Goal: Transaction & Acquisition: Purchase product/service

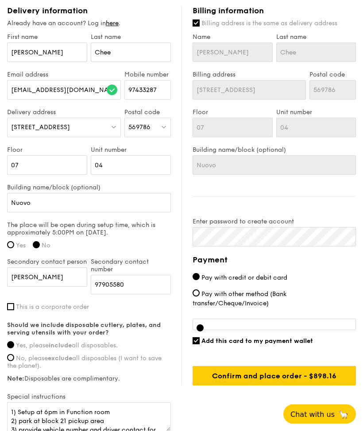
scroll to position [567, 0]
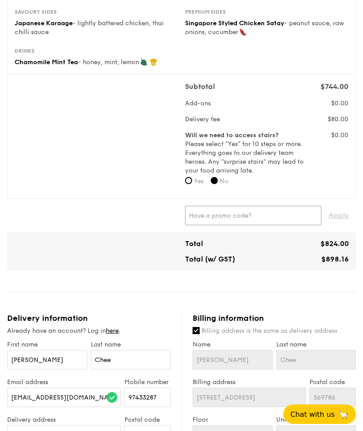
click at [266, 210] on input "text" at bounding box center [253, 215] width 136 height 19
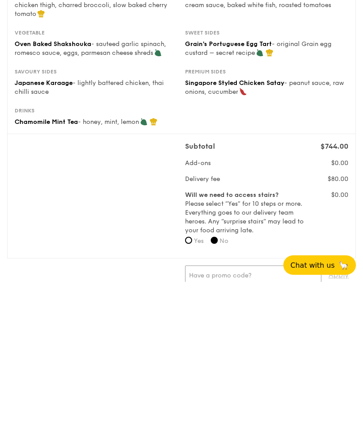
scroll to position [58, 0]
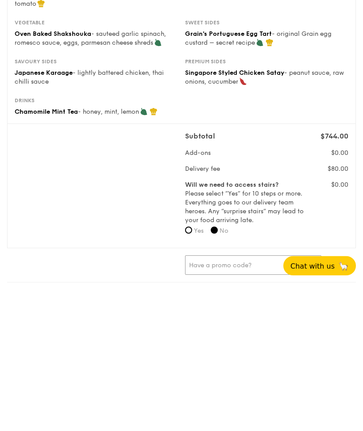
click at [244, 404] on input "text" at bounding box center [253, 413] width 136 height 19
type input "WWELCOMEFEAST"
click at [344, 404] on span "Apply" at bounding box center [338, 413] width 20 height 19
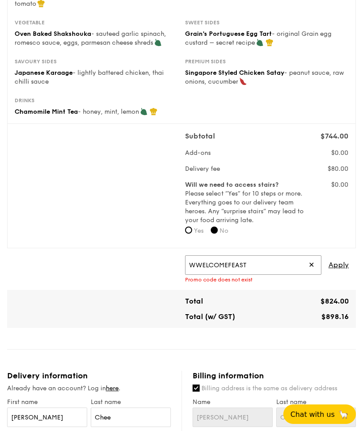
click at [196, 263] on input "WWELCOMEFEAST" at bounding box center [253, 264] width 136 height 19
click at [199, 260] on input "WWELCOMEFEAST" at bounding box center [253, 265] width 136 height 19
click at [221, 263] on input "WWELCOMEFEAST" at bounding box center [253, 265] width 136 height 19
click at [205, 260] on input "WWELCOMEFEAST" at bounding box center [253, 265] width 136 height 19
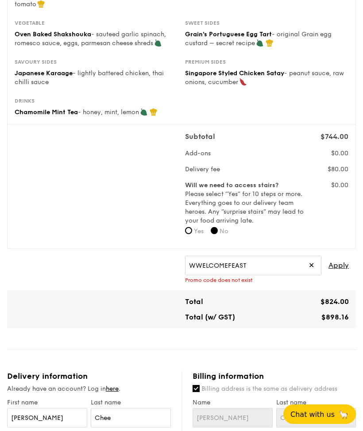
click at [311, 264] on span "✕" at bounding box center [311, 265] width 6 height 19
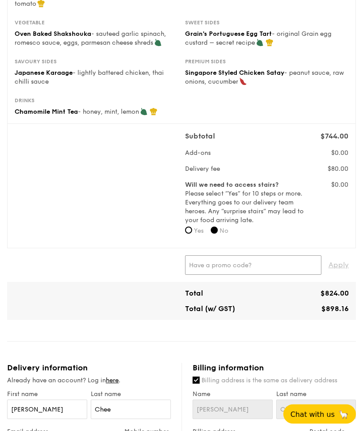
click at [246, 257] on input "text" at bounding box center [253, 265] width 136 height 19
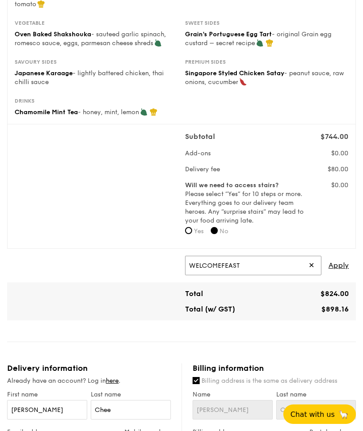
type input "WELCOMEFEAST"
click at [344, 261] on span "Apply" at bounding box center [338, 265] width 20 height 19
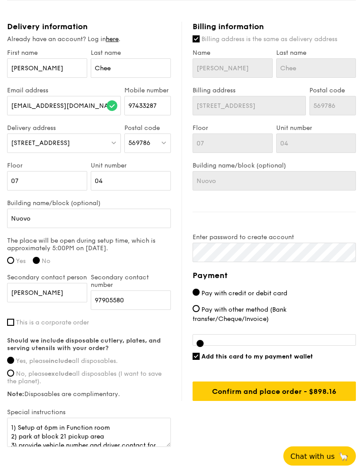
scroll to position [576, 0]
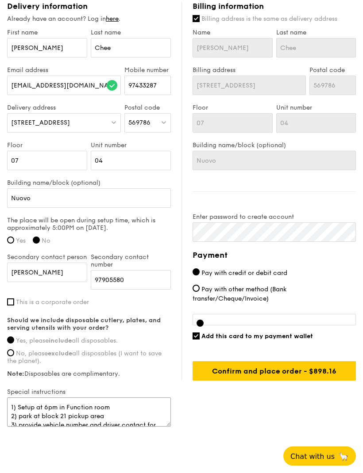
click at [88, 413] on textarea "1) Setup at 6pm in Function room 2) park at block 21 pickup area 3) provide veh…" at bounding box center [89, 412] width 164 height 29
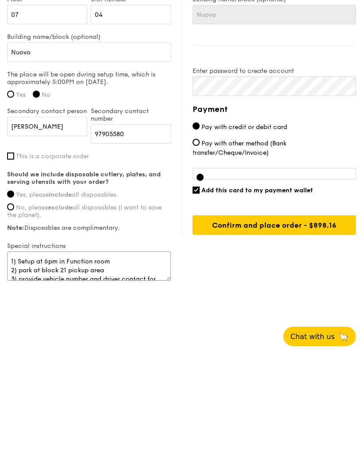
click at [85, 372] on textarea "1) Setup at 6pm in Function room 2) park at block 21 pickup area 3) provide veh…" at bounding box center [89, 386] width 164 height 29
click at [86, 372] on textarea "1) Setup at 6pm in Function room 2) park at block 21 pickup area 3) provide veh…" at bounding box center [89, 386] width 164 height 29
click at [84, 372] on textarea "1) Setup at 6pm in Function room 2) park at block 21 pickup area 3) provide veh…" at bounding box center [89, 386] width 164 height 29
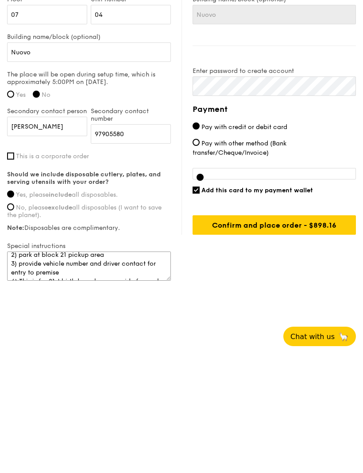
scroll to position [27, 0]
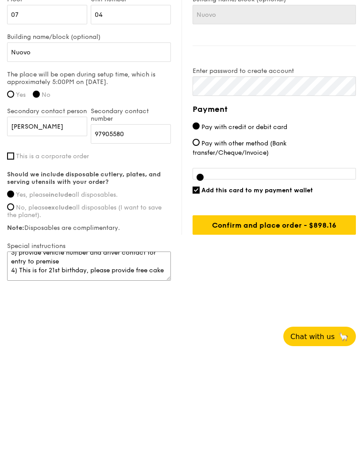
click at [169, 372] on textarea "1) Setup at 6pm in Function room 2) park at block 21 pickup area 3) provide veh…" at bounding box center [89, 386] width 164 height 29
click at [136, 372] on textarea "1) Setup at 6pm in Function room 2) park at block 21 pickup area 3) provide veh…" at bounding box center [89, 386] width 164 height 29
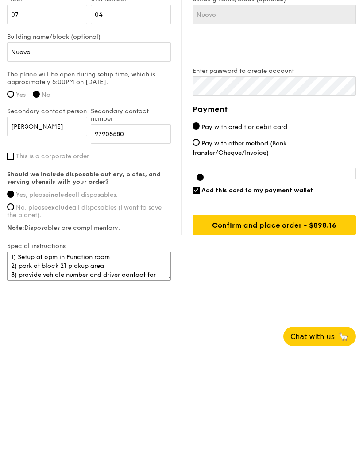
scroll to position [0, 0]
click at [62, 344] on label "Note: Disposables are complimentary." at bounding box center [89, 348] width 164 height 8
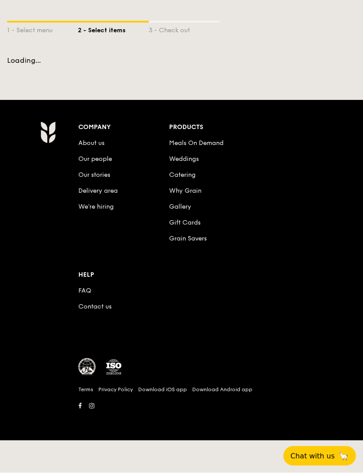
scroll to position [30, 0]
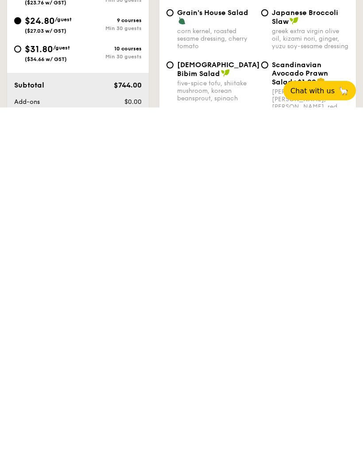
scroll to position [395, 0]
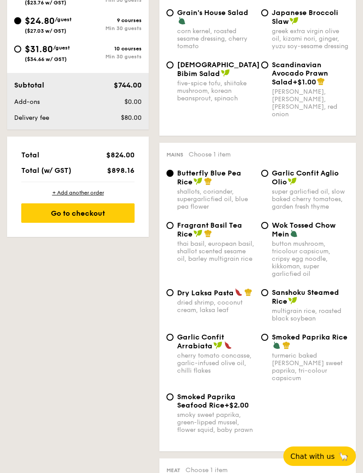
select select
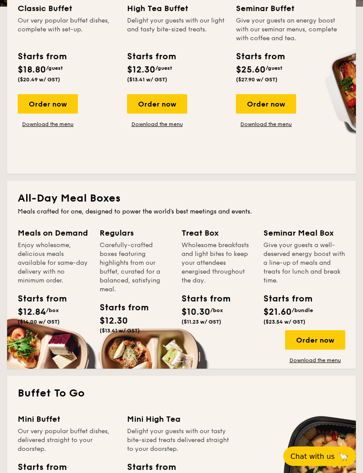
scroll to position [0, 0]
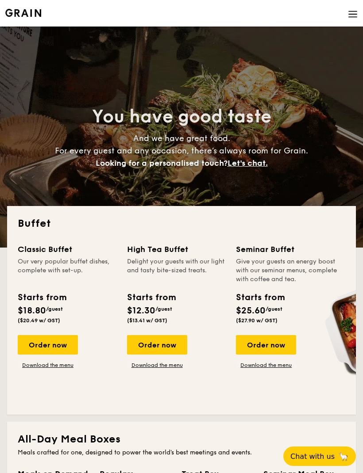
click at [356, 12] on img at bounding box center [353, 14] width 10 height 10
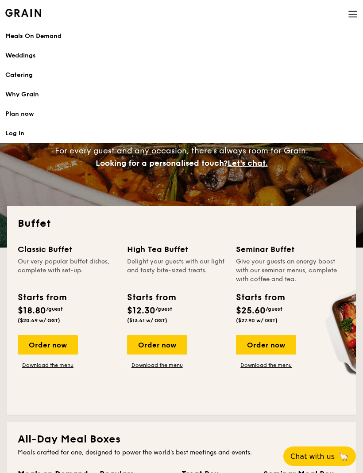
click at [17, 135] on link "Log in" at bounding box center [181, 133] width 352 height 19
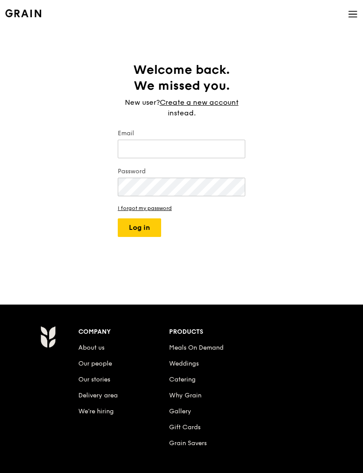
click at [187, 150] on input "Email" at bounding box center [181, 149] width 127 height 19
type input "[EMAIL_ADDRESS][DOMAIN_NAME]"
click at [205, 175] on label "Password" at bounding box center [181, 171] width 127 height 9
click at [150, 227] on button "Log in" at bounding box center [139, 228] width 43 height 19
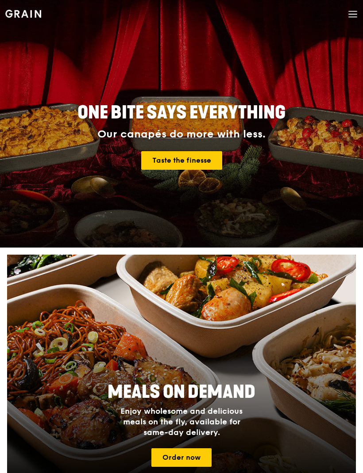
click at [351, 14] on icon at bounding box center [353, 14] width 10 height 10
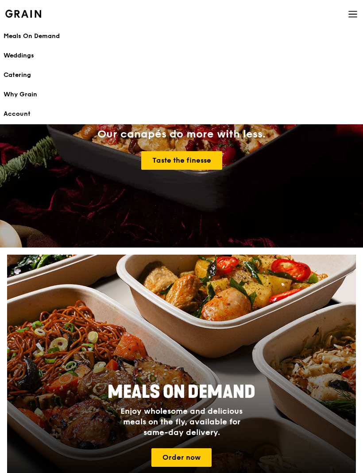
click at [31, 71] on div "Catering" at bounding box center [182, 75] width 356 height 9
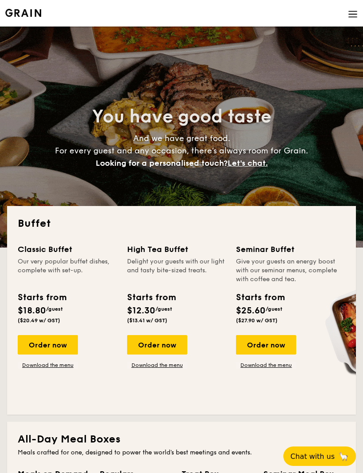
select select
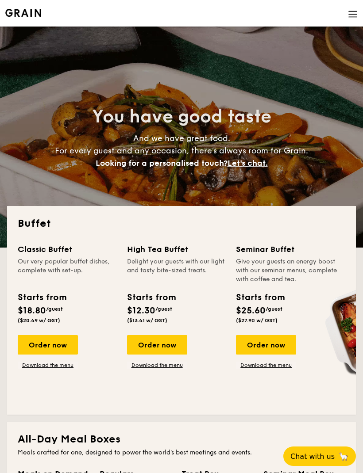
click at [352, 11] on img at bounding box center [353, 14] width 10 height 10
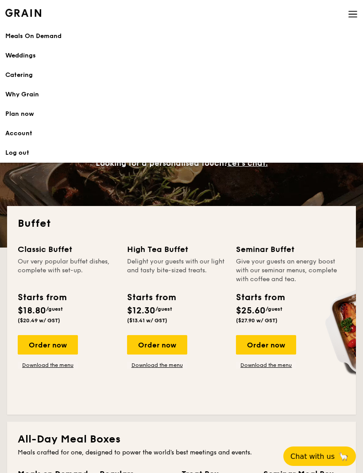
click at [55, 343] on div "Order now" at bounding box center [48, 344] width 60 height 19
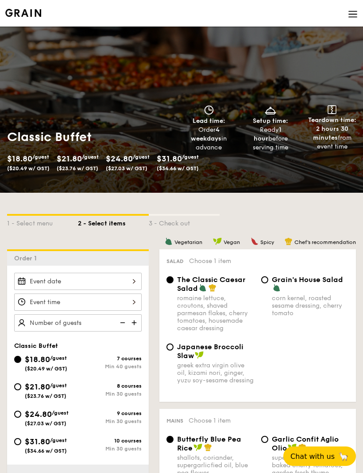
click at [127, 280] on div at bounding box center [77, 281] width 127 height 17
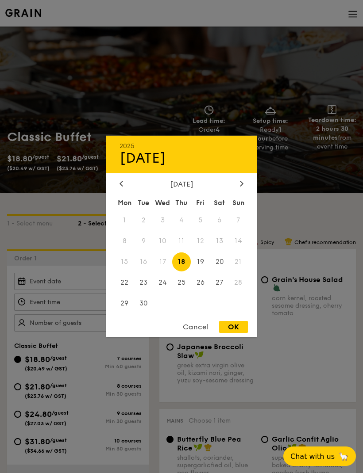
click at [221, 258] on span "20" at bounding box center [219, 262] width 19 height 19
click at [235, 325] on div "OK" at bounding box center [233, 327] width 29 height 12
type input "Sep 20, 2025"
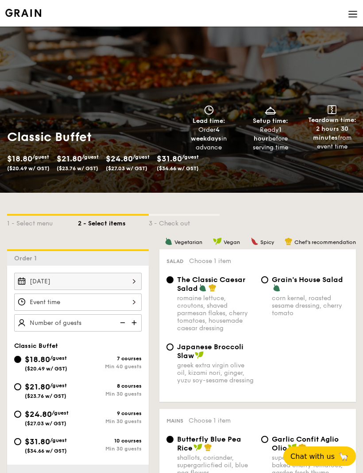
click at [116, 299] on div at bounding box center [77, 302] width 127 height 17
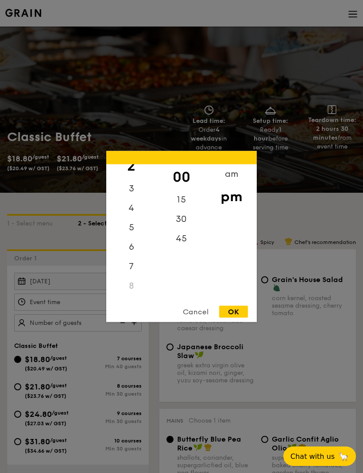
scroll to position [53, 0]
click at [132, 253] on div "6" at bounding box center [131, 244] width 50 height 19
click at [237, 315] on div "OK" at bounding box center [233, 312] width 29 height 12
type input "6:00PM"
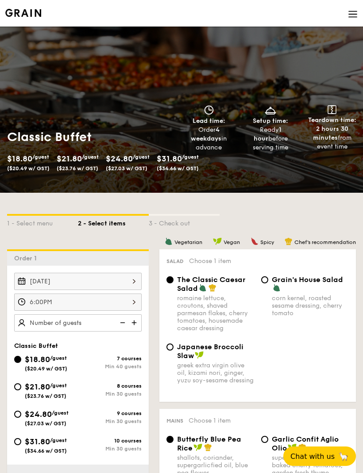
click at [54, 415] on span "/guest" at bounding box center [60, 413] width 17 height 6
click at [21, 415] on input "$24.80 /guest ($27.03 w/ GST) 9 courses Min 30 guests" at bounding box center [17, 414] width 7 height 7
radio input "true"
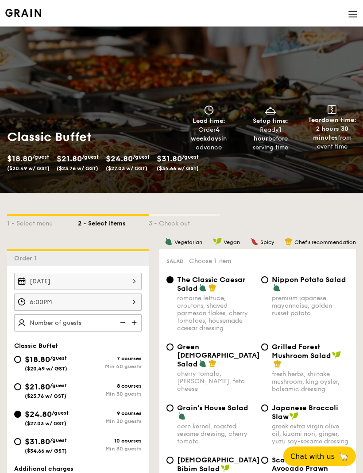
radio input "true"
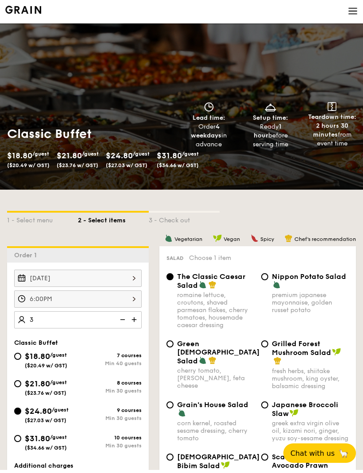
type input "30"
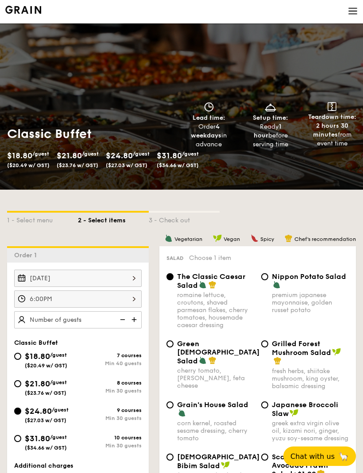
click at [82, 318] on input "text" at bounding box center [77, 319] width 127 height 17
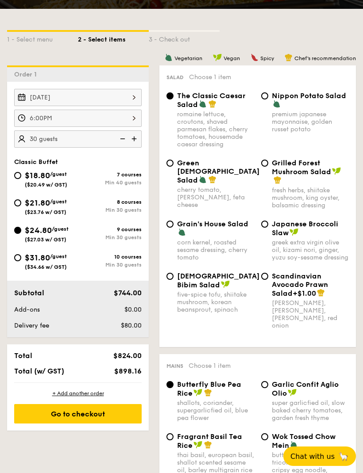
scroll to position [184, 0]
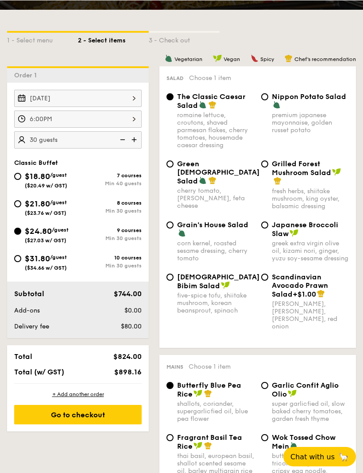
type input "30"
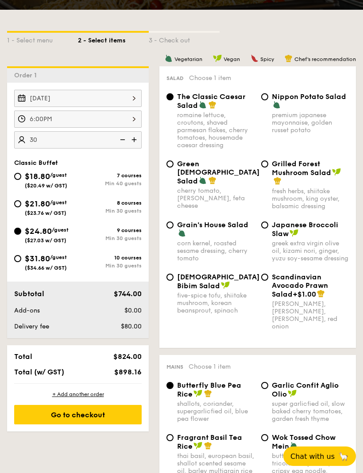
click at [301, 171] on span "Grilled Forest Mushroom Salad" at bounding box center [301, 168] width 59 height 17
click at [268, 168] on input "Grilled Forest Mushroom Salad fresh herbs, shiitake mushroom, king oyster, bals…" at bounding box center [264, 164] width 7 height 7
radio input "true"
type input "30 guests"
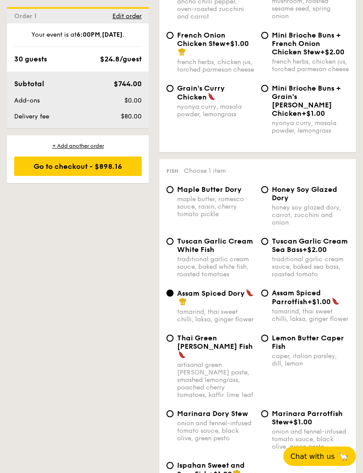
scroll to position [1039, 0]
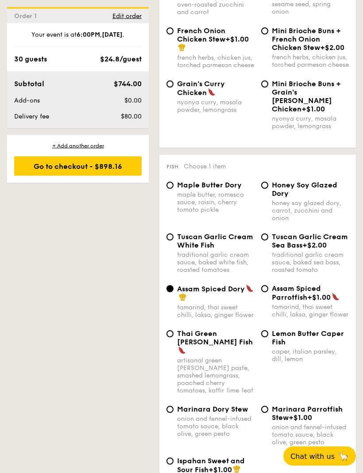
click at [313, 250] on span "+$2.00" at bounding box center [314, 246] width 24 height 8
click at [268, 241] on input "Tuscan Garlic Cream Sea Bass +$2.00 traditional garlic cream sauce, baked sea b…" at bounding box center [264, 237] width 7 height 7
radio input "true"
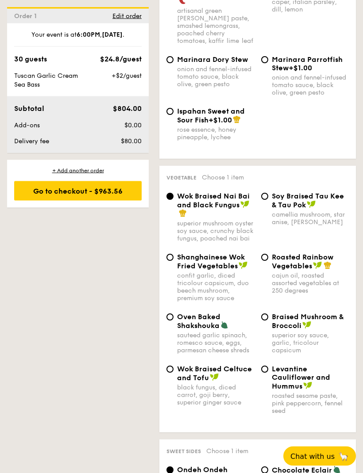
scroll to position [1391, 0]
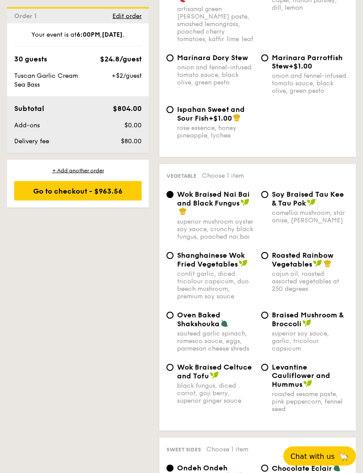
click at [221, 328] on img at bounding box center [224, 324] width 8 height 8
click at [173, 319] on input "Oven Baked Shakshouka sauteed garlic spinach, romesco sauce, eggs, parmesan che…" at bounding box center [169, 315] width 7 height 7
radio input "true"
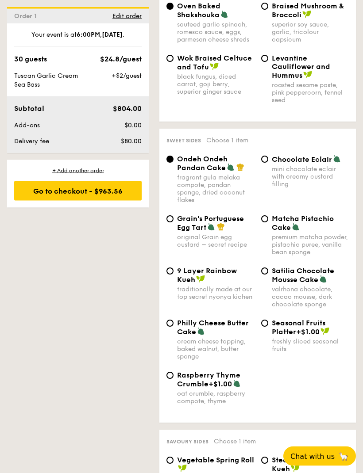
scroll to position [1701, 0]
click at [228, 232] on span "Grain's Portuguese Egg Tart" at bounding box center [210, 223] width 67 height 17
click at [173, 222] on input "Grain's Portuguese Egg Tart original Grain egg custard – secret recipe" at bounding box center [169, 218] width 7 height 7
radio input "true"
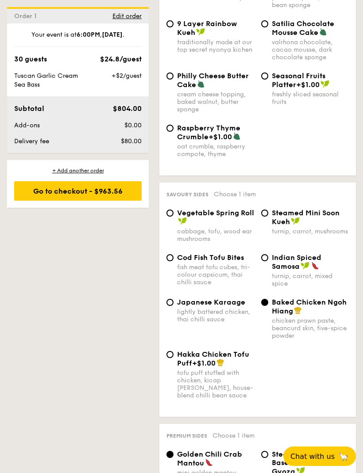
scroll to position [1954, 0]
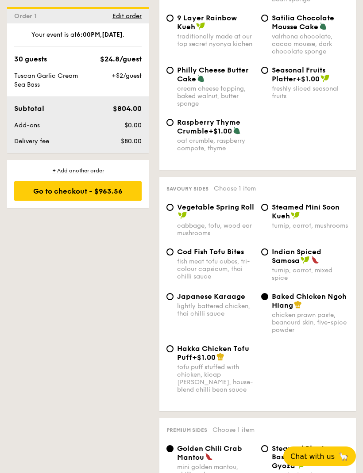
click at [222, 318] on div "lightly battered chicken, thai chilli sauce" at bounding box center [215, 310] width 77 height 15
click at [173, 300] on input "Japanese Karaage lightly battered chicken, thai chilli sauce" at bounding box center [169, 296] width 7 height 7
radio input "true"
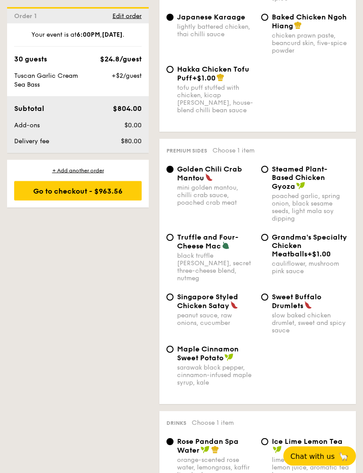
scroll to position [2234, 0]
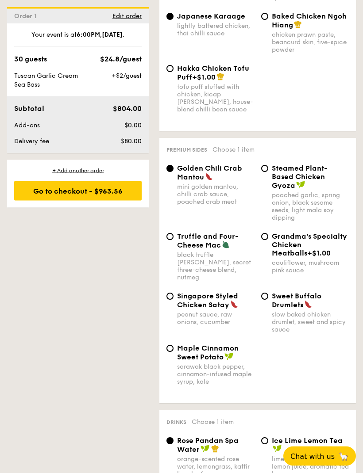
click at [218, 310] on span "Singapore Styled Chicken Satay" at bounding box center [207, 300] width 61 height 17
click at [173, 300] on input "Singapore Styled Chicken Satay peanut sauce, raw onions, cucumber" at bounding box center [169, 296] width 7 height 7
radio input "true"
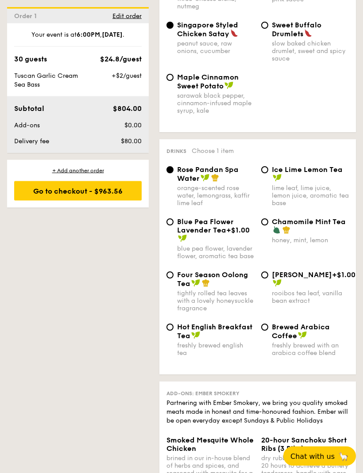
scroll to position [2507, 0]
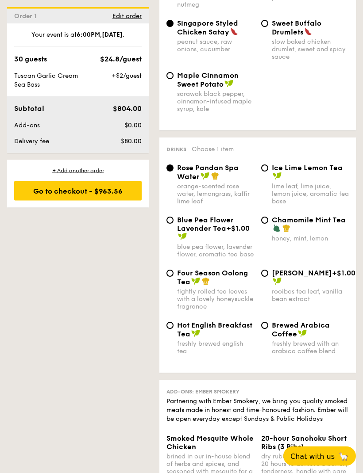
click at [316, 225] on span "Chamomile Mint Tea" at bounding box center [309, 220] width 74 height 8
click at [268, 224] on input "Chamomile Mint Tea honey, mint, lemon" at bounding box center [264, 220] width 7 height 7
radio input "true"
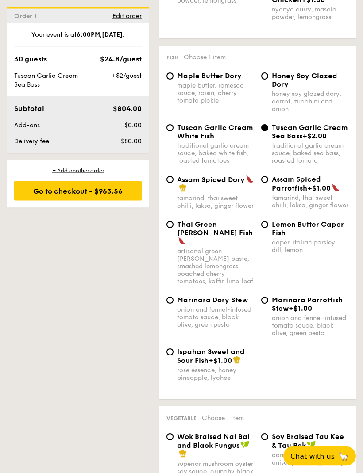
scroll to position [1148, 0]
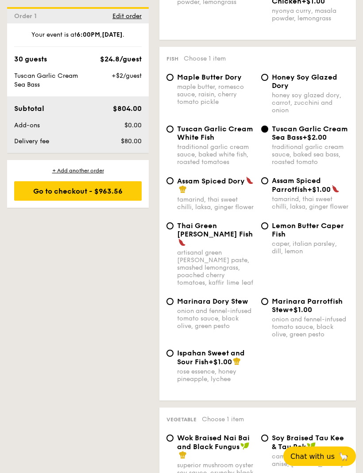
click at [188, 142] on span "Tuscan Garlic Cream White Fish" at bounding box center [215, 133] width 76 height 17
click at [173, 133] on input "Tuscan Garlic Cream White Fish traditional garlic cream sauce, baked white fish…" at bounding box center [169, 129] width 7 height 7
radio input "true"
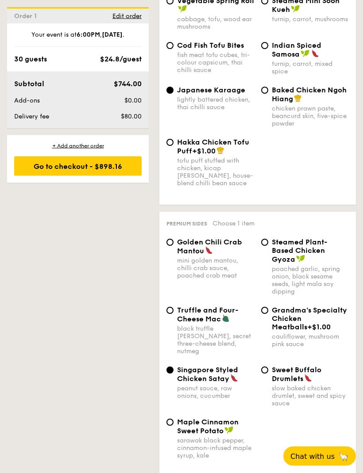
scroll to position [2159, 0]
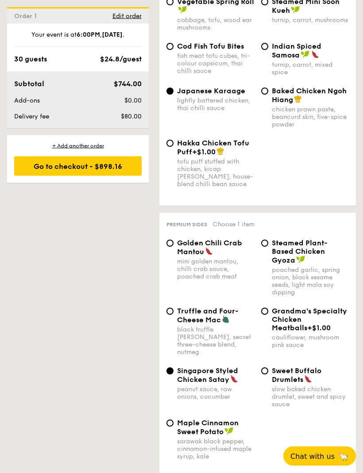
click at [113, 165] on div "Go to checkout - $898.16" at bounding box center [77, 166] width 127 height 19
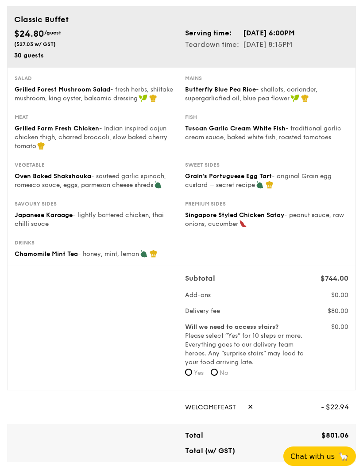
scroll to position [65, 0]
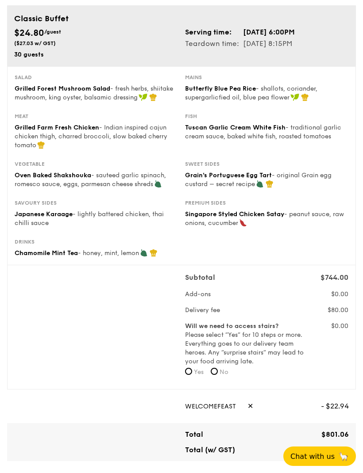
click at [219, 365] on label "Will we need to access stairs? Please select “Yes” for 10 steps or more. Everyt…" at bounding box center [245, 344] width 121 height 44
click at [221, 368] on span "No" at bounding box center [223, 372] width 9 height 8
click at [218, 368] on input "No" at bounding box center [214, 371] width 7 height 7
radio input "true"
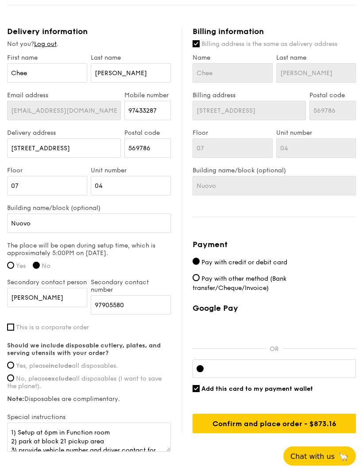
scroll to position [567, 0]
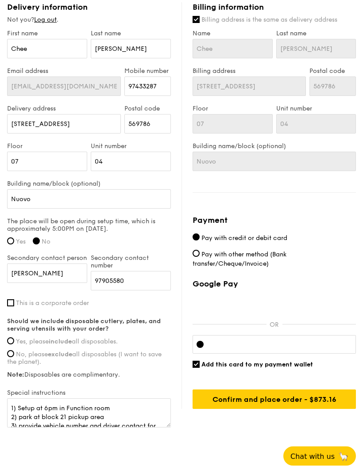
click at [12, 337] on div "Should we include disposable cutlery, plates, and serving utensils with your or…" at bounding box center [89, 348] width 164 height 61
click at [15, 339] on label "Yes, please include all disposables." at bounding box center [89, 342] width 164 height 8
click at [14, 339] on input "Yes, please include all disposables." at bounding box center [10, 341] width 7 height 7
radio input "true"
click at [199, 363] on input "Add this card to my payment wallet" at bounding box center [195, 364] width 7 height 7
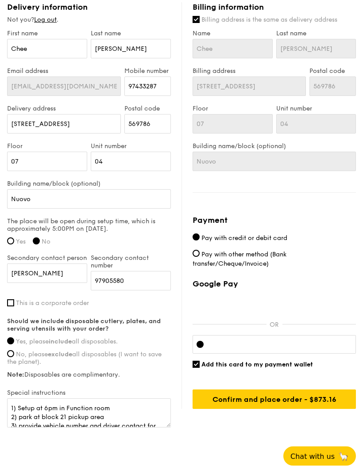
checkbox input "false"
click at [315, 403] on input "Confirm and place order - $873.16" at bounding box center [273, 399] width 163 height 19
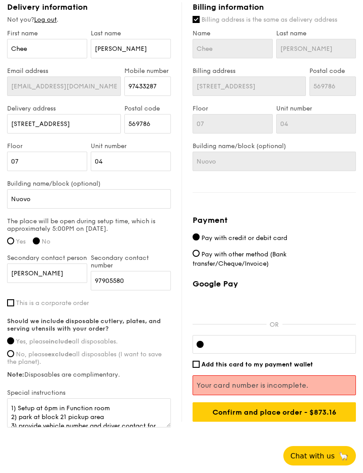
click at [261, 338] on div at bounding box center [273, 345] width 163 height 19
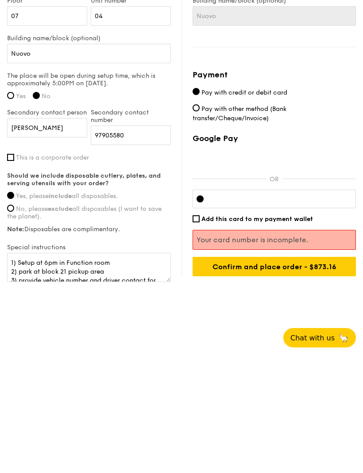
scroll to position [596, 0]
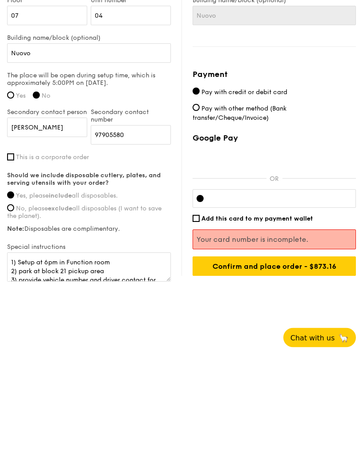
click at [299, 376] on input "Confirm and place order - $873.16" at bounding box center [273, 385] width 163 height 19
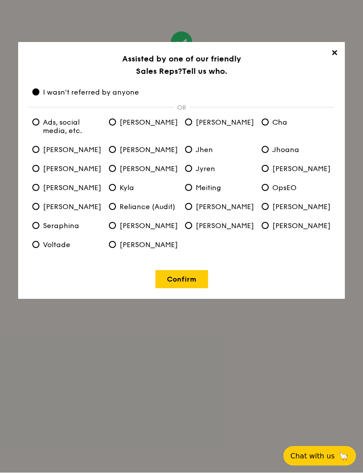
click at [112, 225] on input "Sherlyn" at bounding box center [112, 225] width 7 height 7
radio input "true"
radio anyone "false"
click at [180, 282] on link "Confirm" at bounding box center [181, 280] width 53 height 18
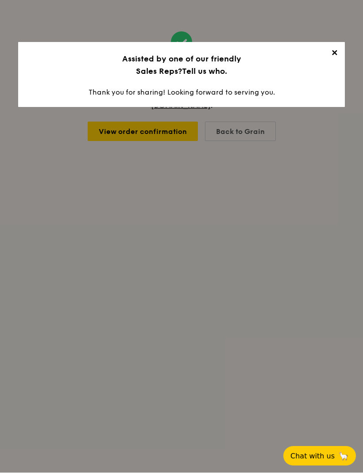
click at [334, 53] on span "✕" at bounding box center [334, 55] width 12 height 12
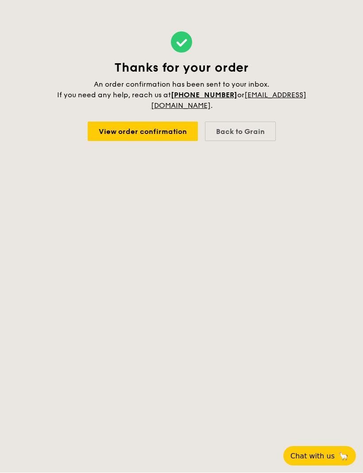
click at [157, 130] on link "View order confirmation" at bounding box center [143, 131] width 110 height 19
